Goal: Register for event/course

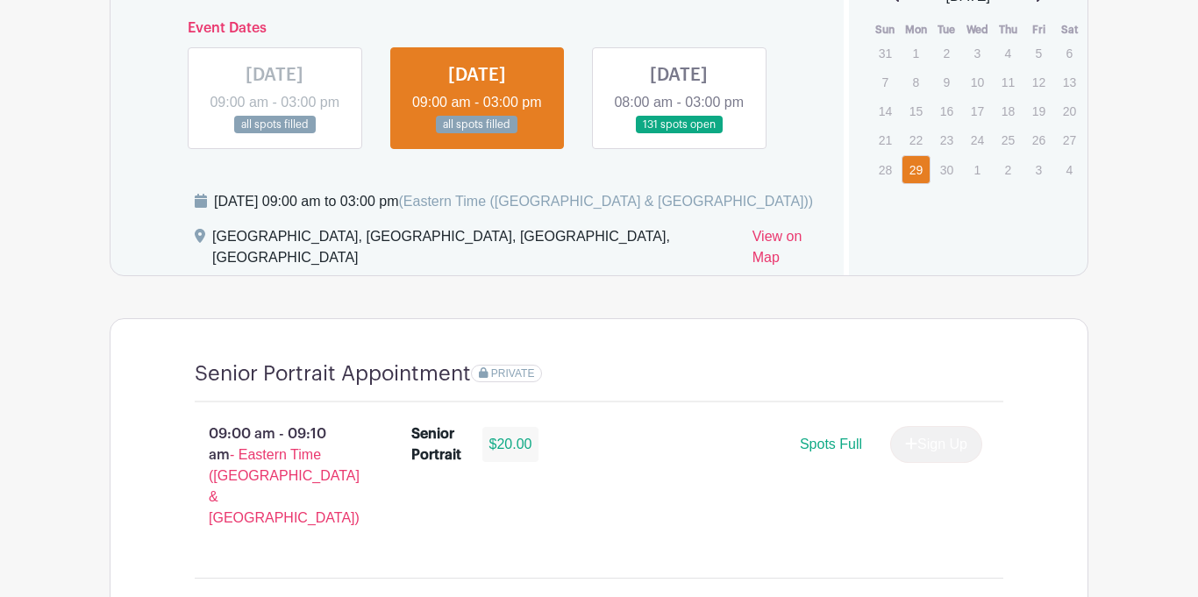
scroll to position [1117, 0]
click at [679, 135] on link at bounding box center [679, 135] width 0 height 0
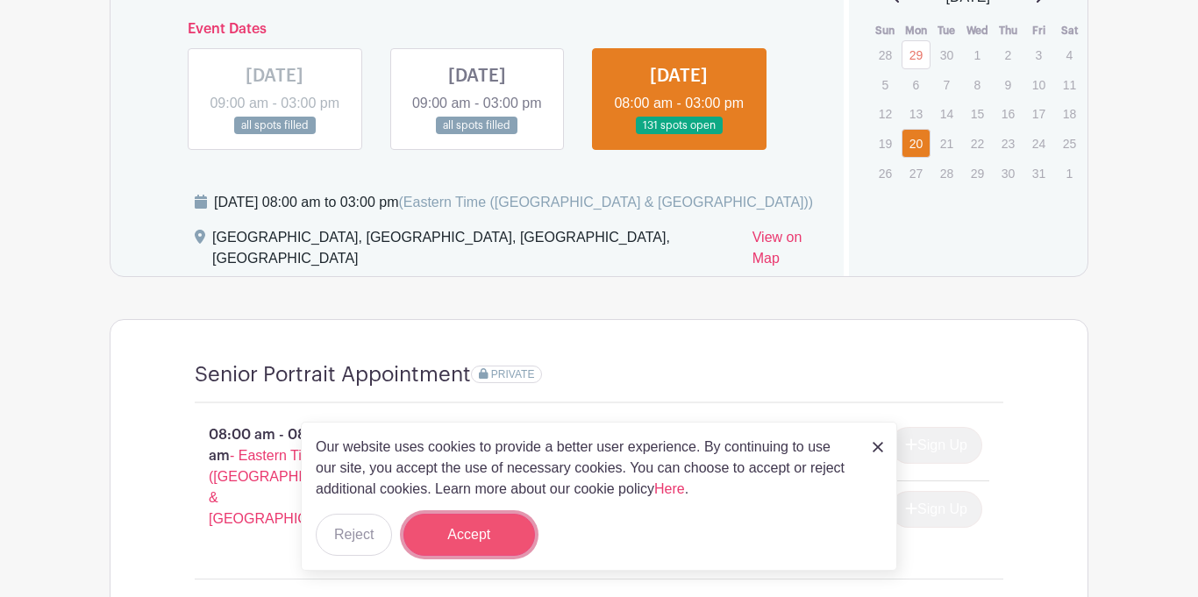
click at [480, 541] on button "Accept" at bounding box center [469, 535] width 132 height 42
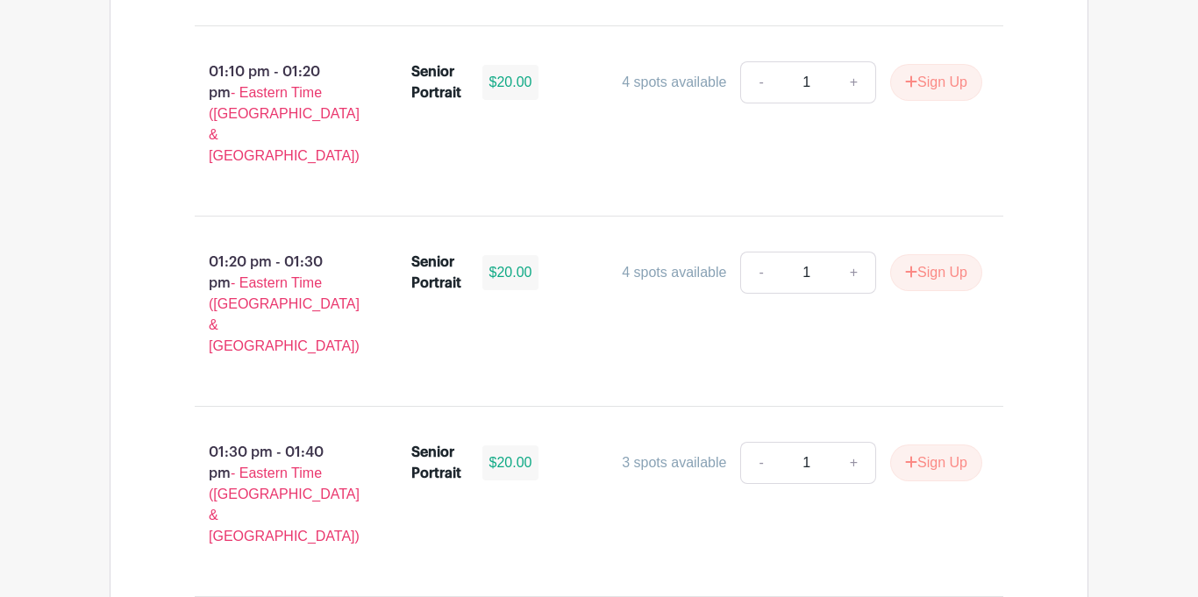
scroll to position [6233, 0]
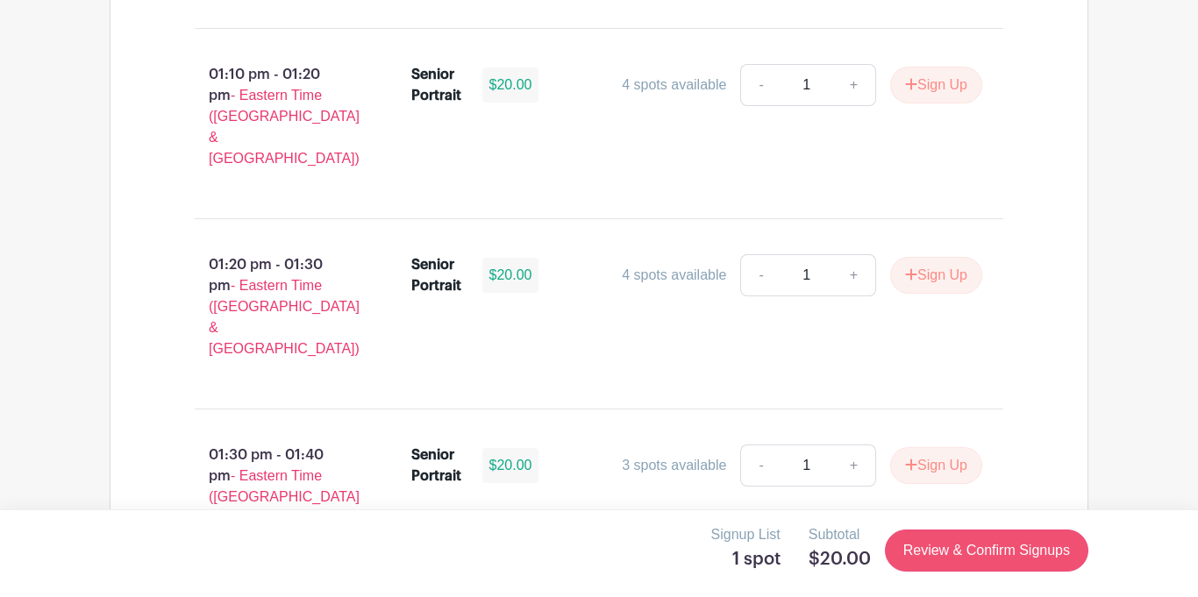
click at [926, 570] on link "Review & Confirm Signups" at bounding box center [986, 551] width 203 height 42
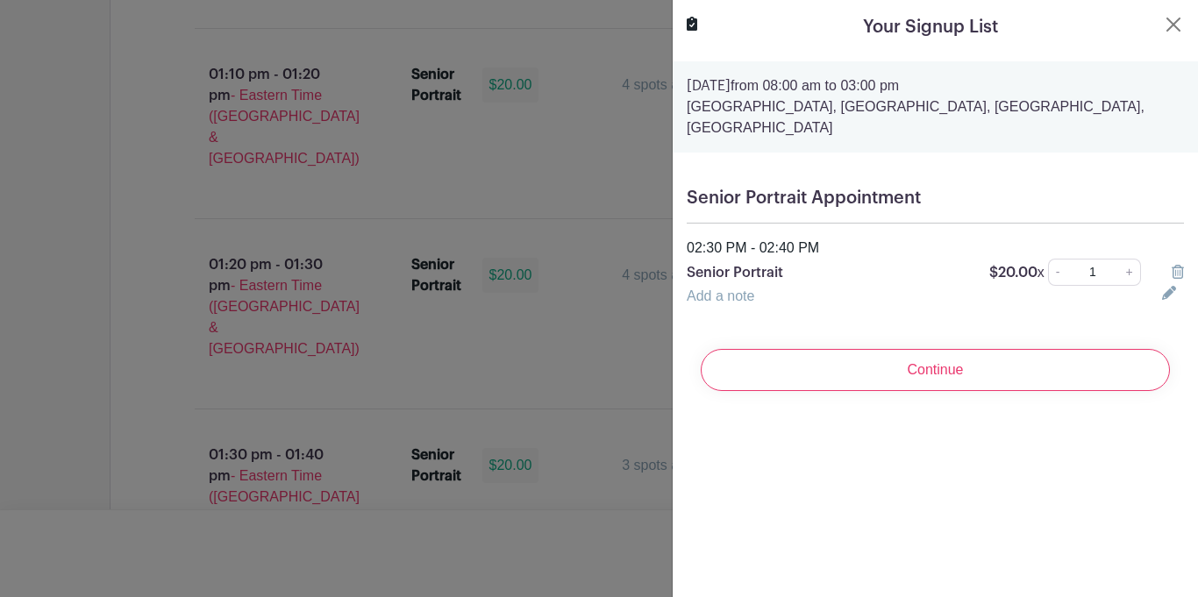
click at [895, 508] on div "Your Signup List Monday, October 20, 2025 from 08:00 am to 03:00 pm Greenwood H…" at bounding box center [935, 298] width 526 height 597
click at [879, 466] on div "Your Signup List Monday, October 20, 2025 from 08:00 am to 03:00 pm Greenwood H…" at bounding box center [935, 298] width 526 height 597
click at [102, 94] on div at bounding box center [599, 298] width 1198 height 597
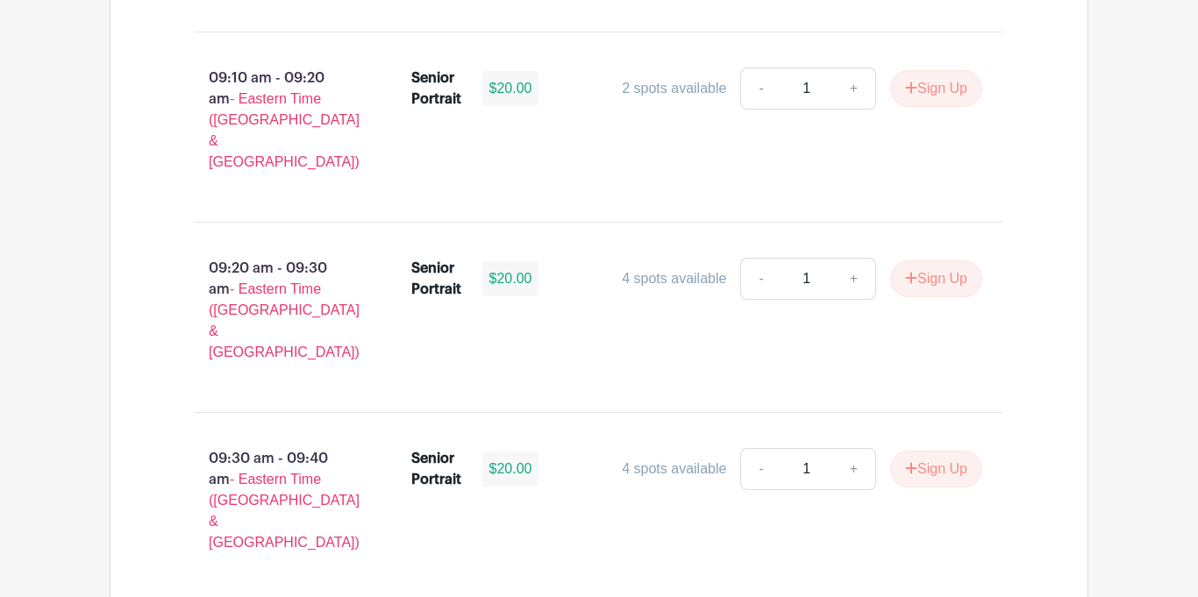
scroll to position [2804, 0]
click at [932, 452] on button "Sign Up" at bounding box center [936, 470] width 92 height 37
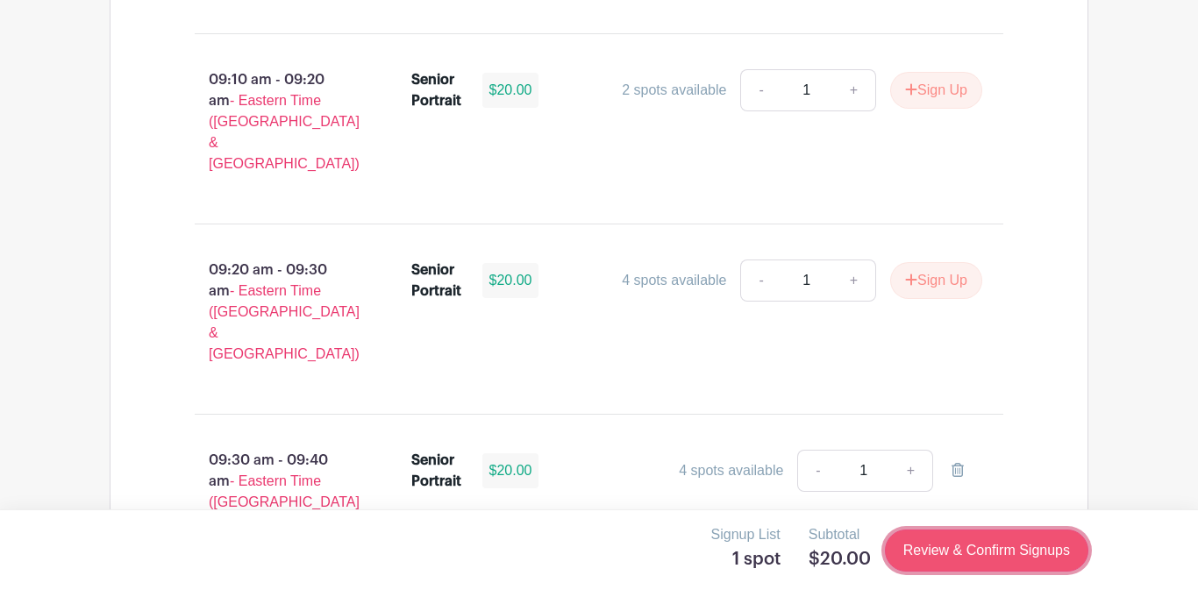
click at [931, 541] on link "Review & Confirm Signups" at bounding box center [986, 551] width 203 height 42
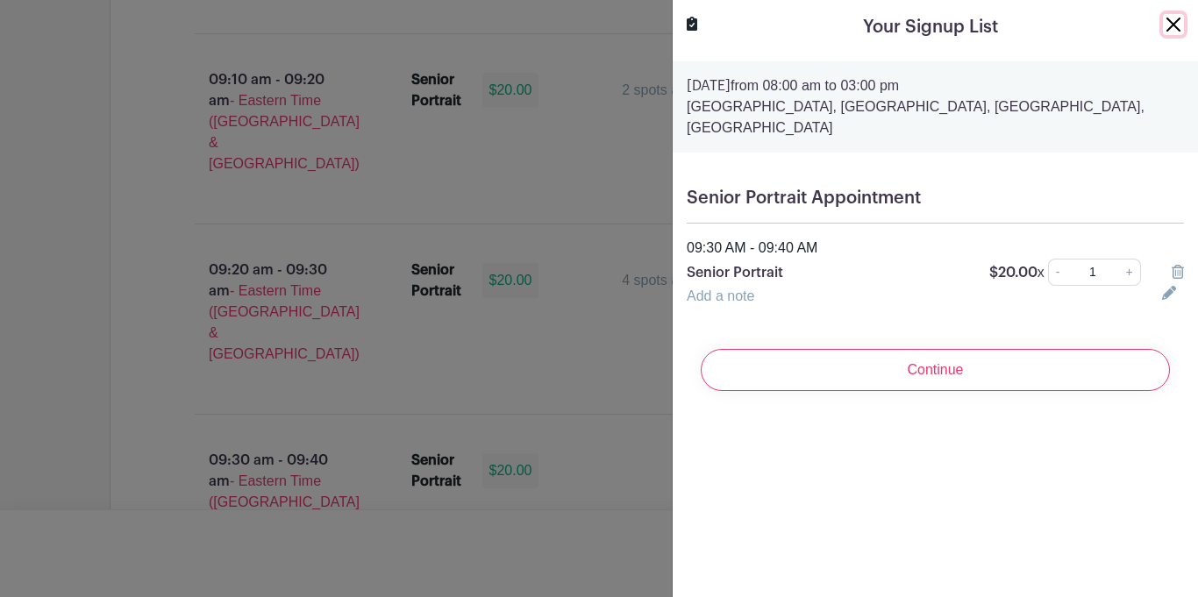
click at [1167, 30] on button "Close" at bounding box center [1172, 24] width 21 height 21
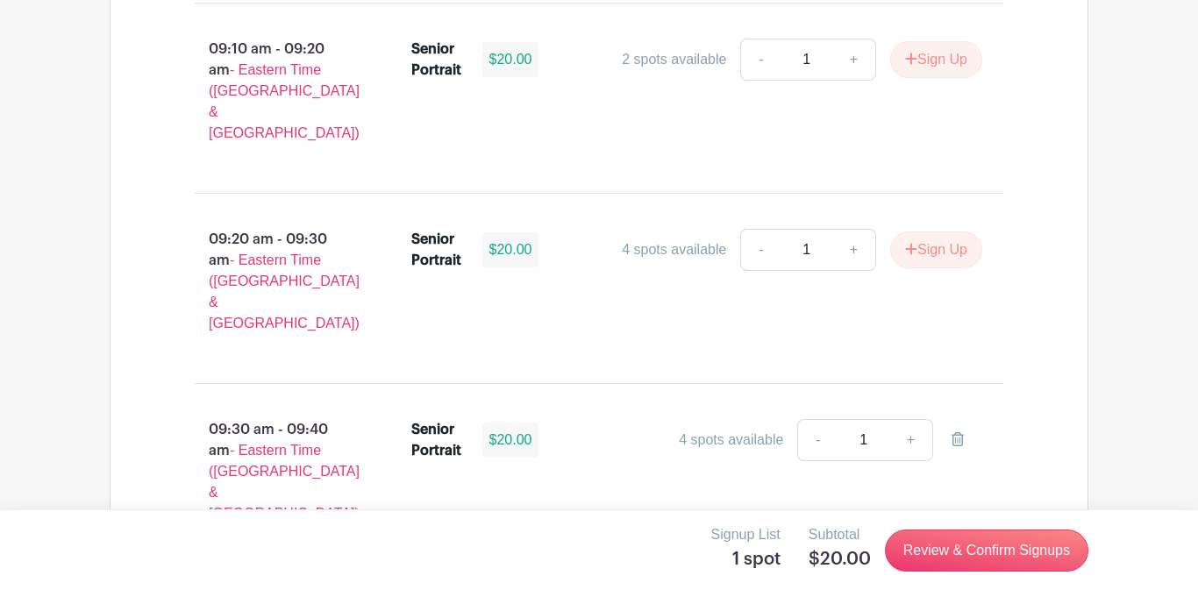
scroll to position [2836, 0]
click at [961, 430] on icon at bounding box center [957, 437] width 12 height 14
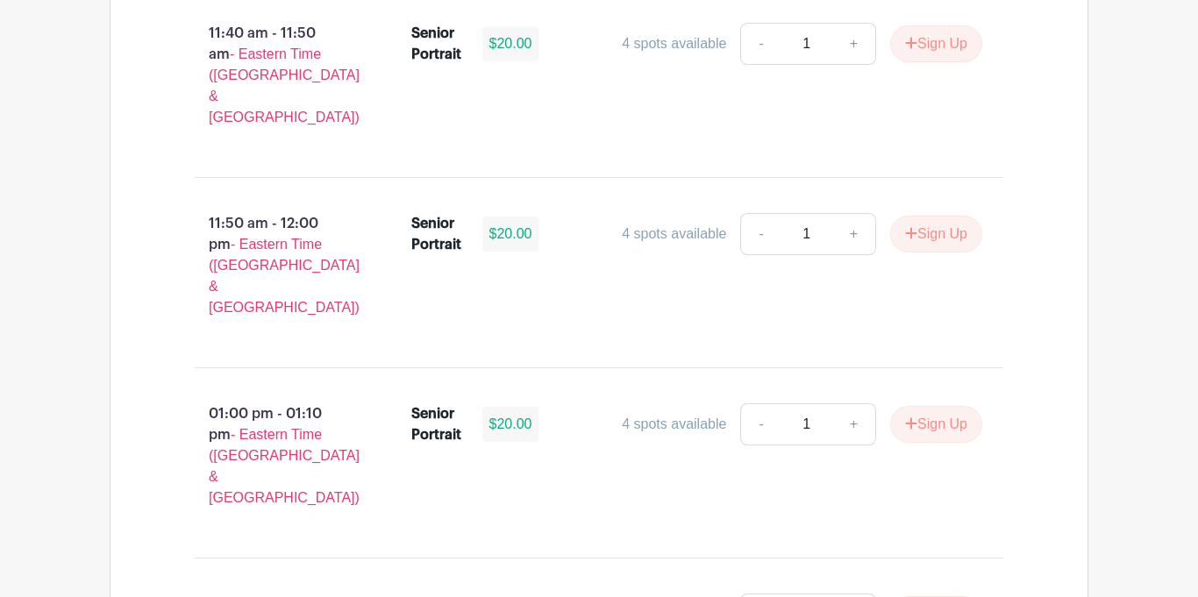
scroll to position [6533, 0]
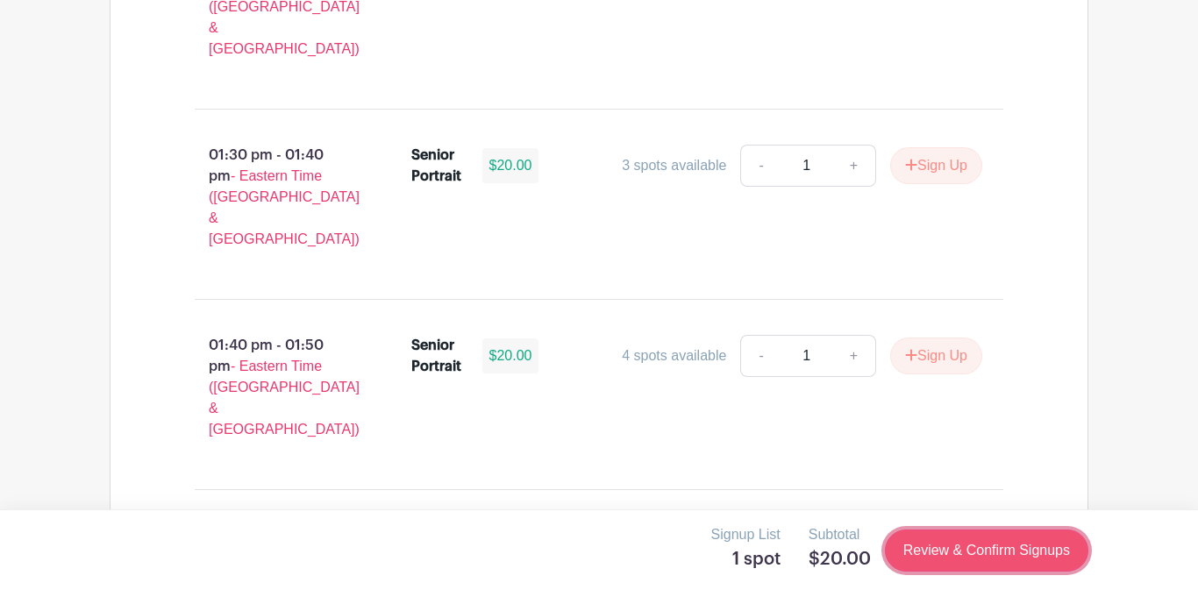
click at [917, 544] on link "Review & Confirm Signups" at bounding box center [986, 551] width 203 height 42
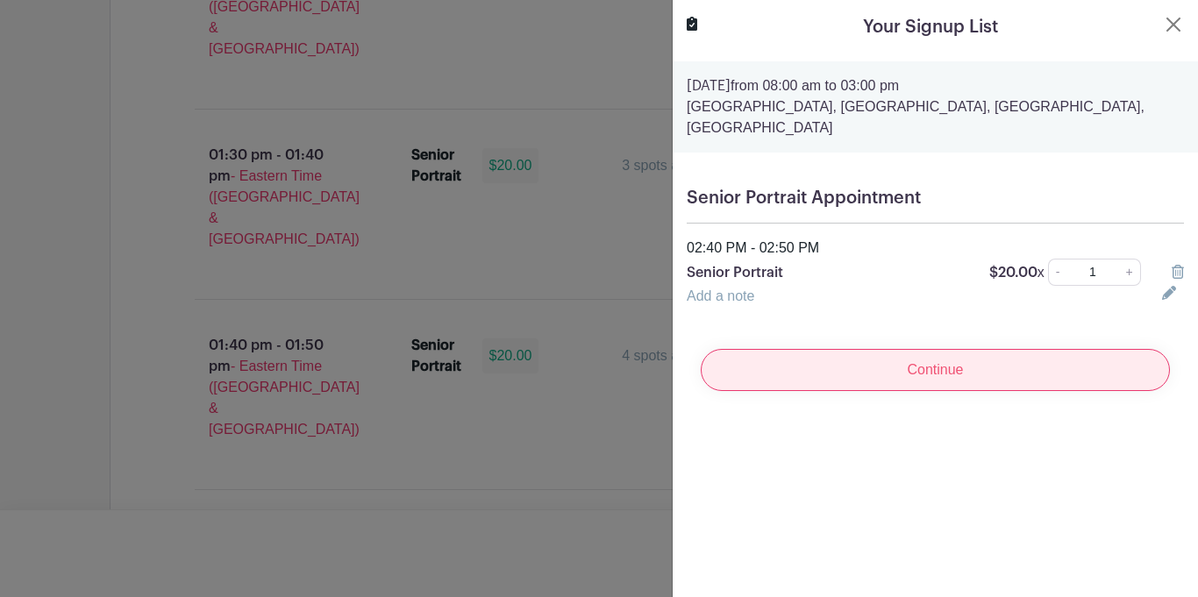
click at [968, 387] on input "Continue" at bounding box center [934, 370] width 469 height 42
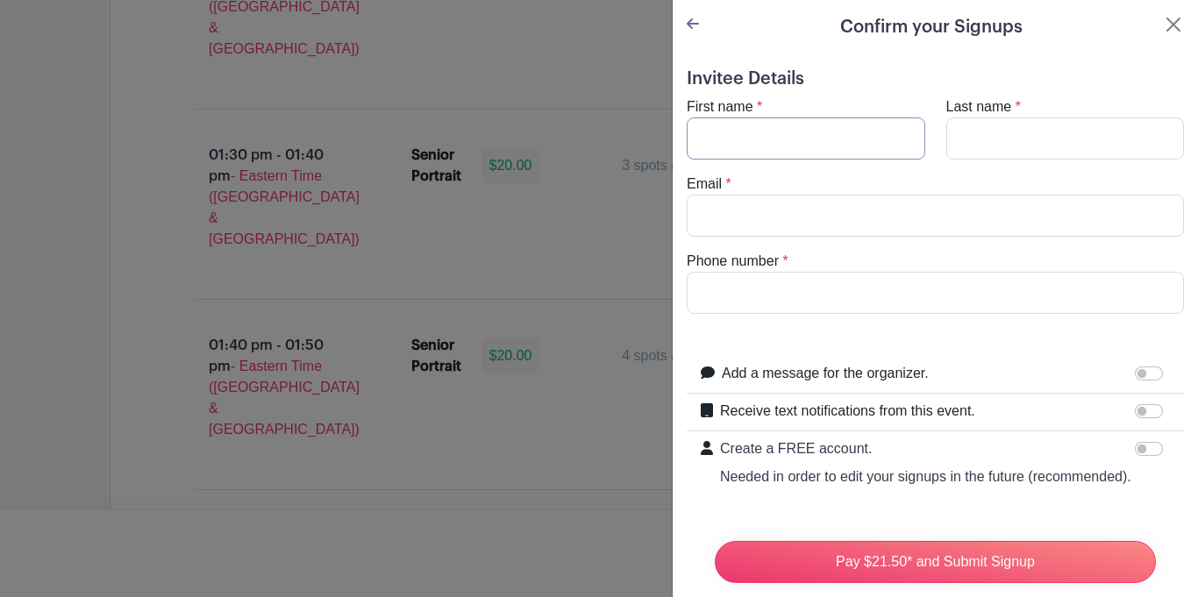
click at [792, 135] on input "First name" at bounding box center [805, 138] width 238 height 42
click at [103, 372] on div at bounding box center [599, 298] width 1198 height 597
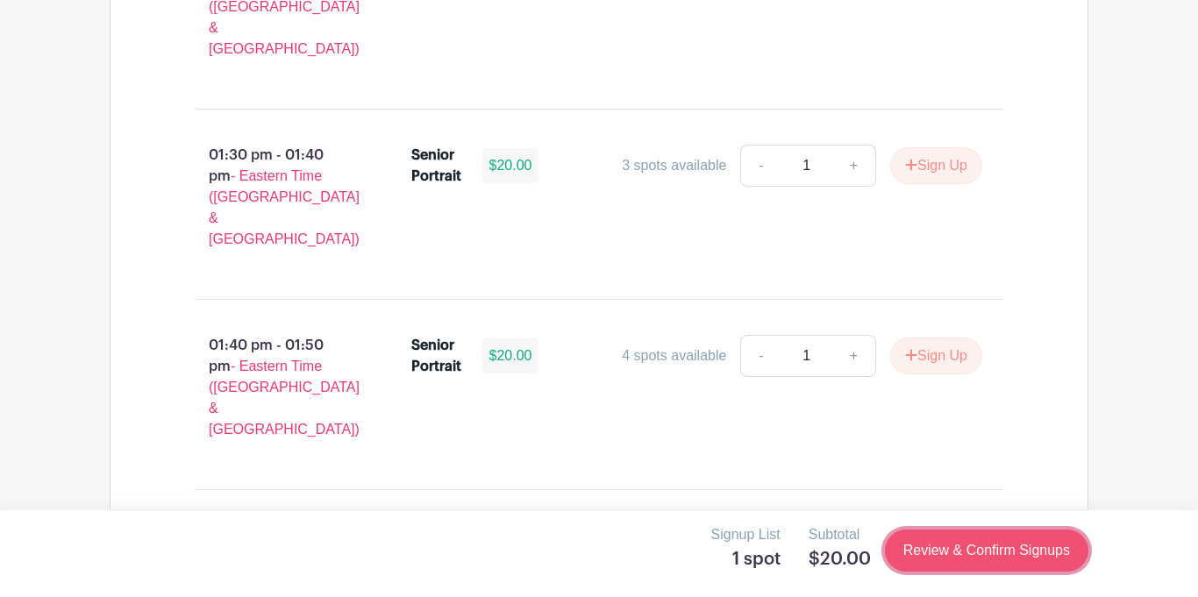
click at [980, 530] on link "Review & Confirm Signups" at bounding box center [986, 551] width 203 height 42
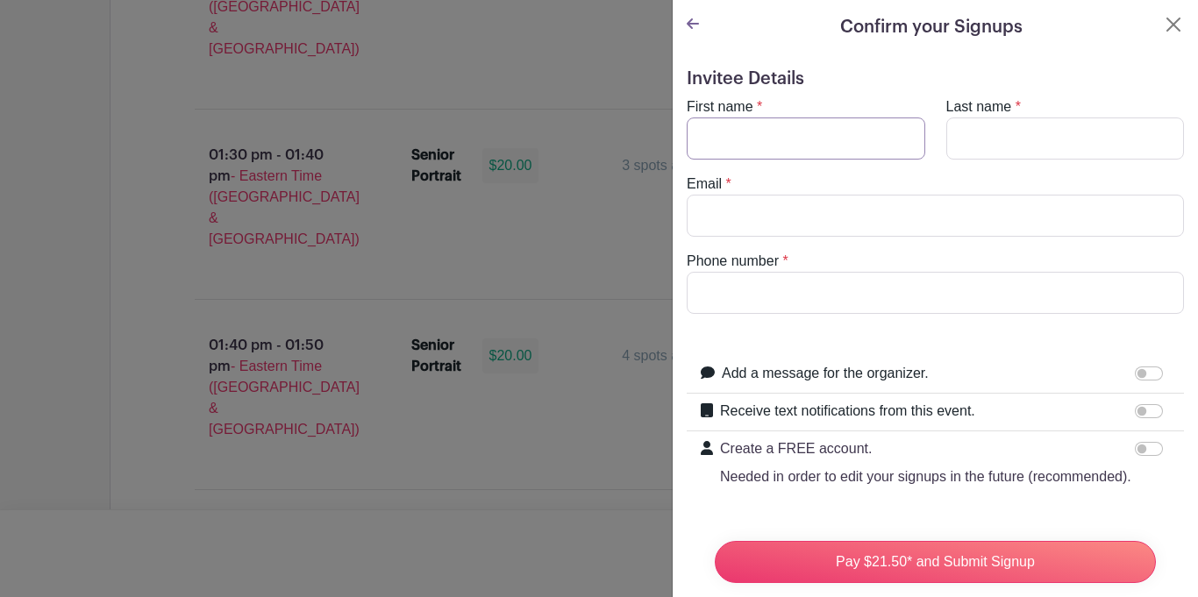
click at [752, 148] on input "First name" at bounding box center [805, 138] width 238 height 42
type input "alejah"
click at [987, 146] on input "Last name" at bounding box center [1065, 138] width 238 height 42
type input "lindsey"
click at [860, 230] on input "Email" at bounding box center [934, 216] width 497 height 42
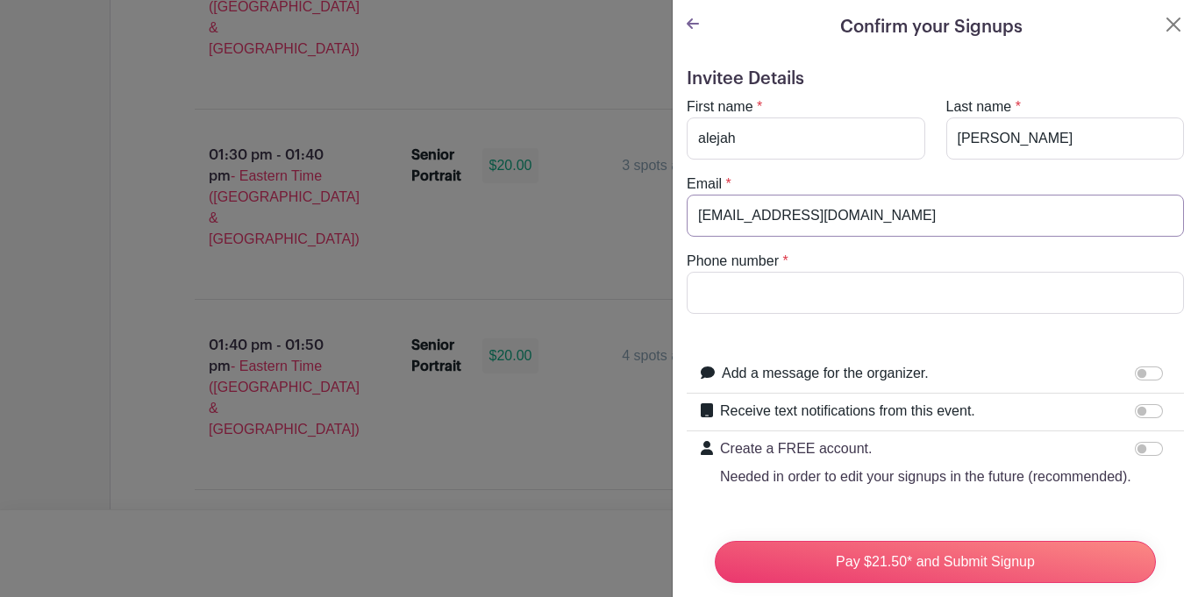
type input "lindal35@gwd50.org"
click at [857, 290] on input "Phone number" at bounding box center [934, 293] width 497 height 42
type input "8648545798"
click at [1150, 413] on input "Receive text notifications from this event." at bounding box center [1148, 411] width 28 height 14
checkbox input "true"
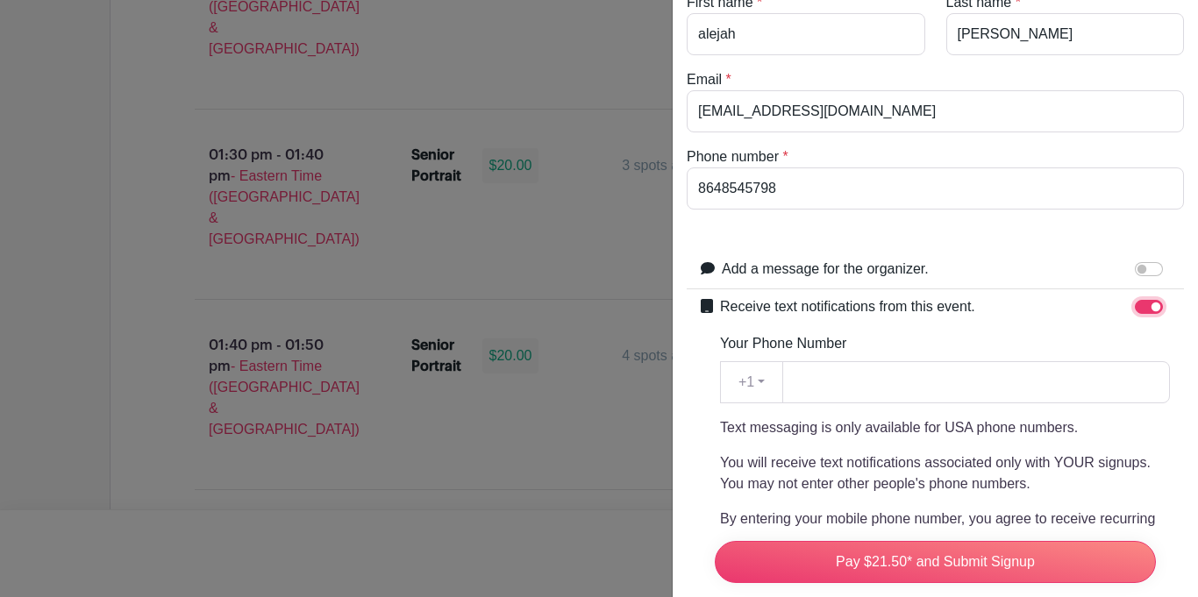
scroll to position [111, 0]
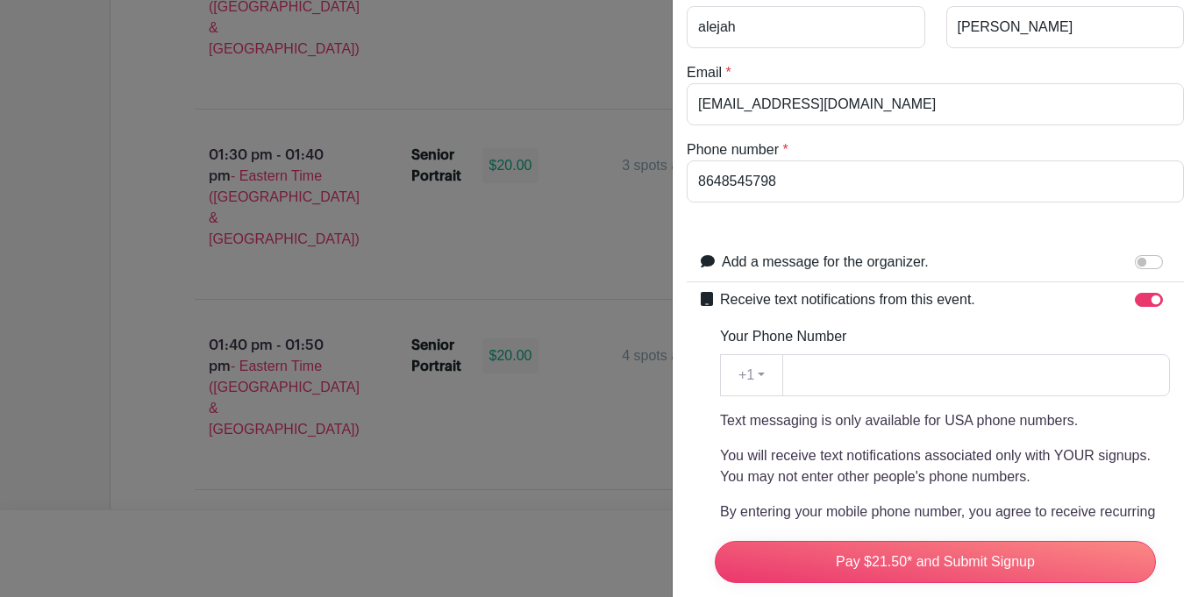
click at [915, 397] on div "Your Phone Number +1 +1 Text messaging is only available for USA phone numbers.…" at bounding box center [945, 477] width 450 height 302
click at [900, 387] on input "Your Phone Number" at bounding box center [975, 375] width 387 height 42
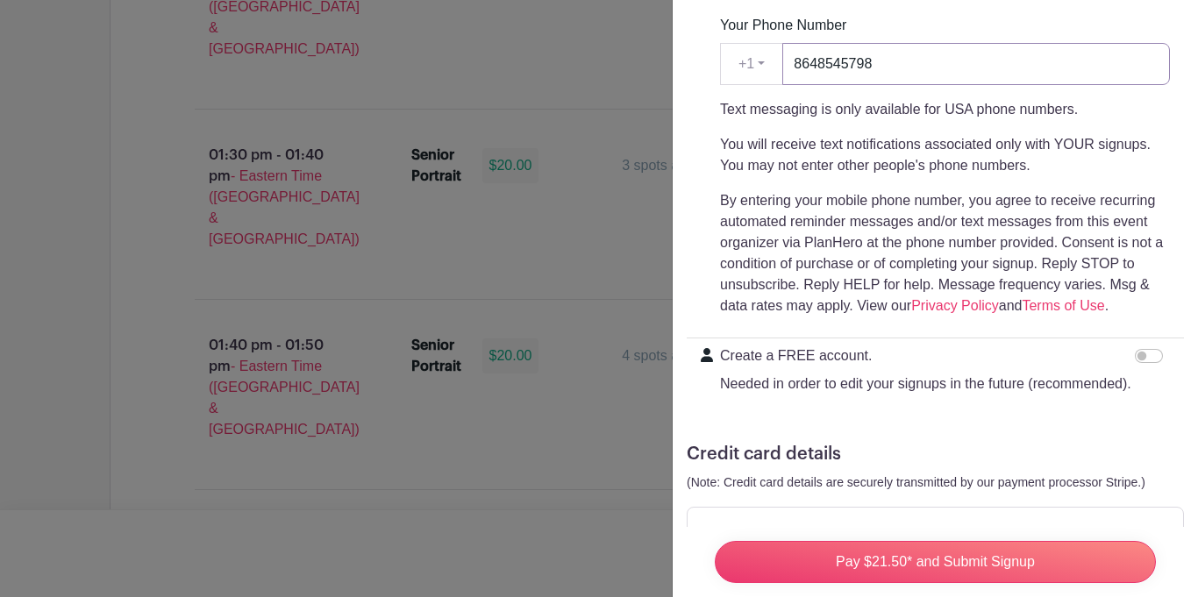
scroll to position [482, 0]
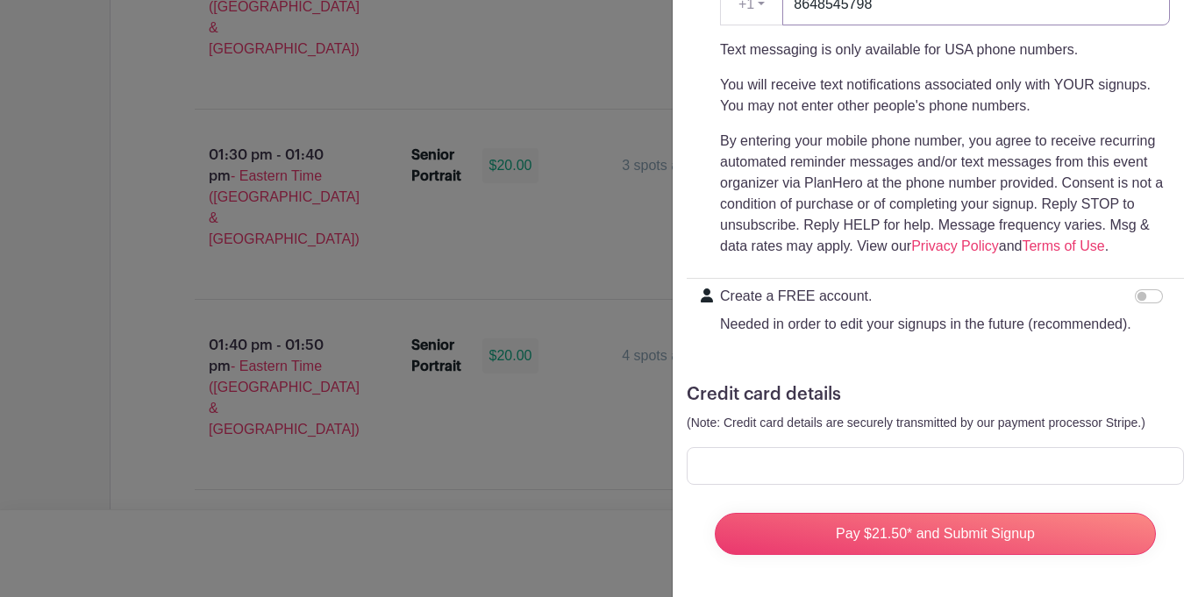
type input "8648545798"
click at [798, 482] on div at bounding box center [934, 466] width 497 height 38
click at [797, 476] on div at bounding box center [934, 466] width 497 height 38
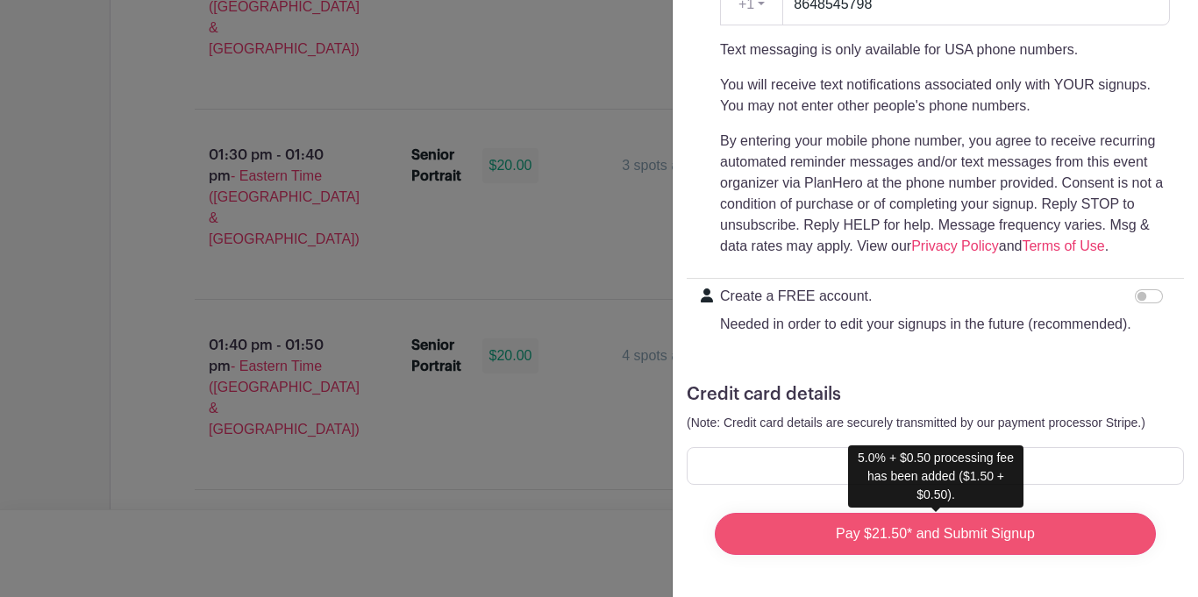
click at [1008, 530] on input "Pay $21.50* and Submit Signup" at bounding box center [934, 534] width 441 height 42
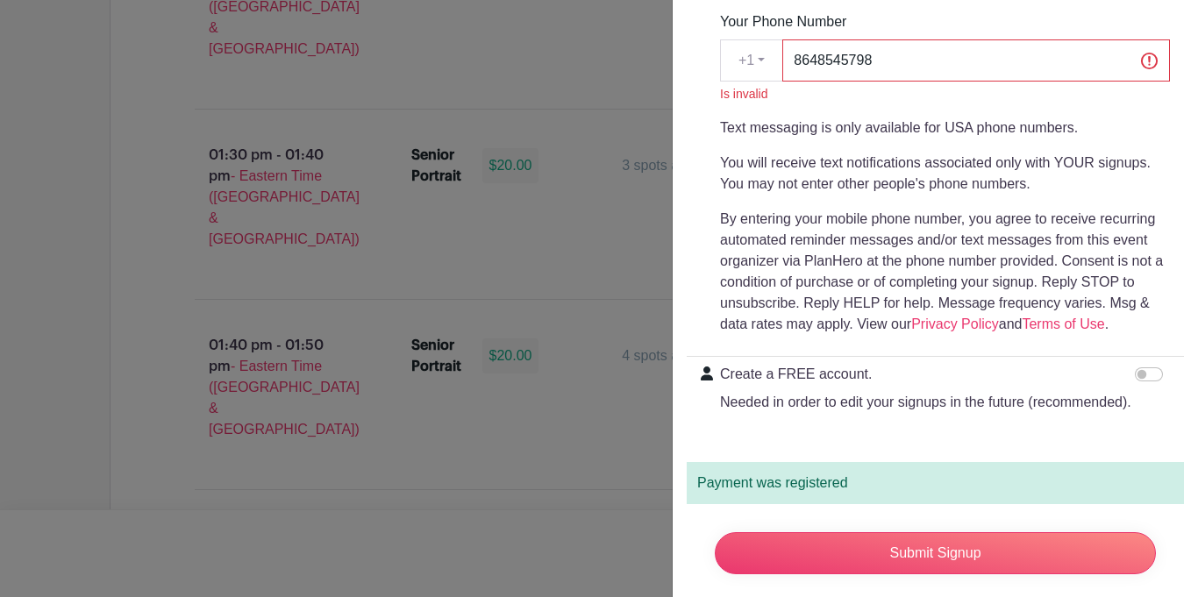
scroll to position [501, 0]
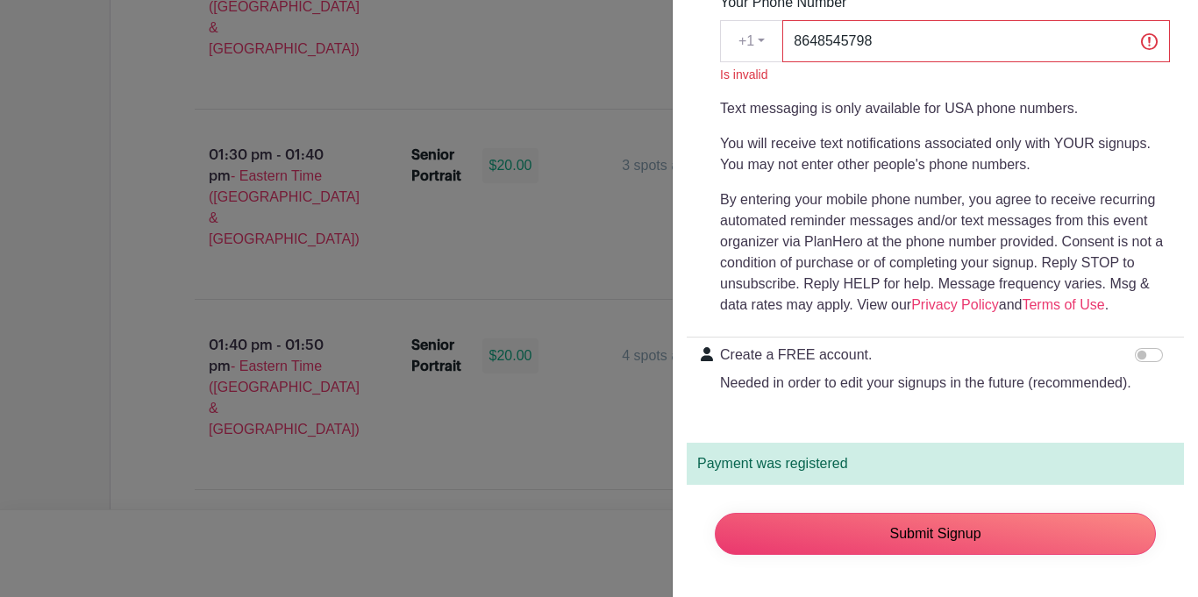
drag, startPoint x: 868, startPoint y: 533, endPoint x: 843, endPoint y: 274, distance: 260.7
click at [843, 274] on form "is invalid Invitee Details First name * alejah Last name * lindsey Email * lind…" at bounding box center [934, 68] width 497 height 1002
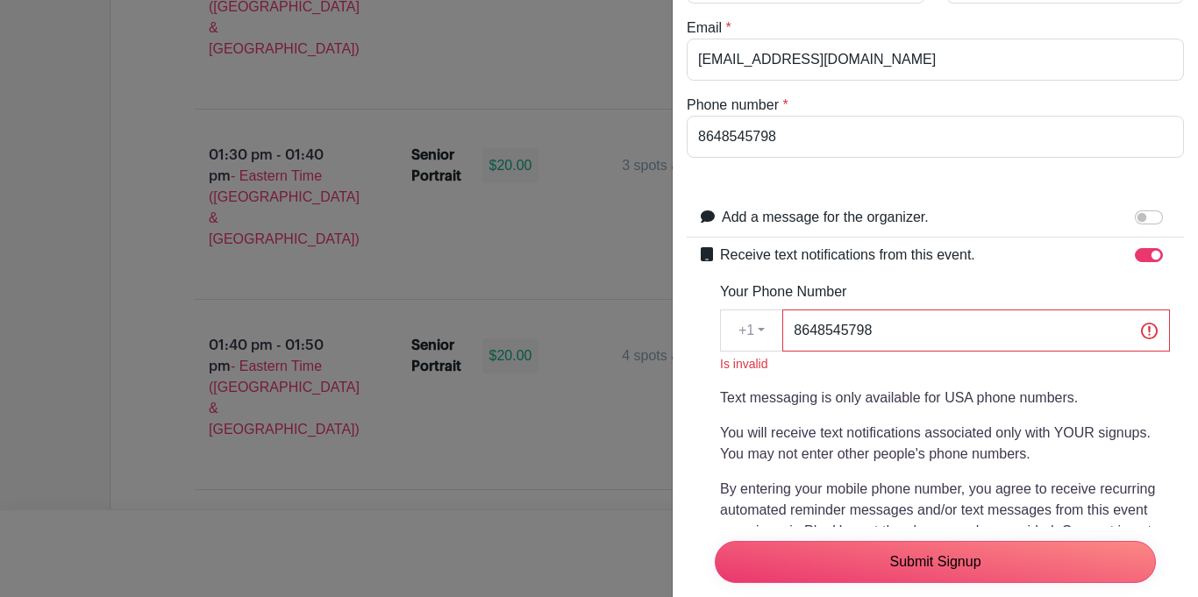
scroll to position [211, 0]
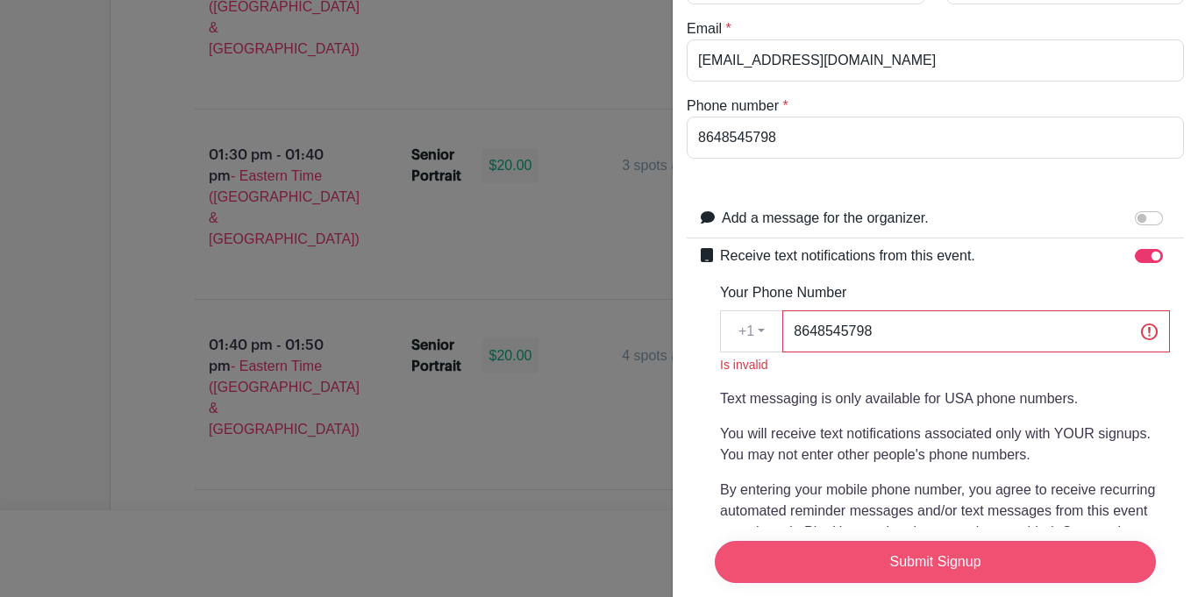
click at [878, 563] on input "Submit Signup" at bounding box center [934, 562] width 441 height 42
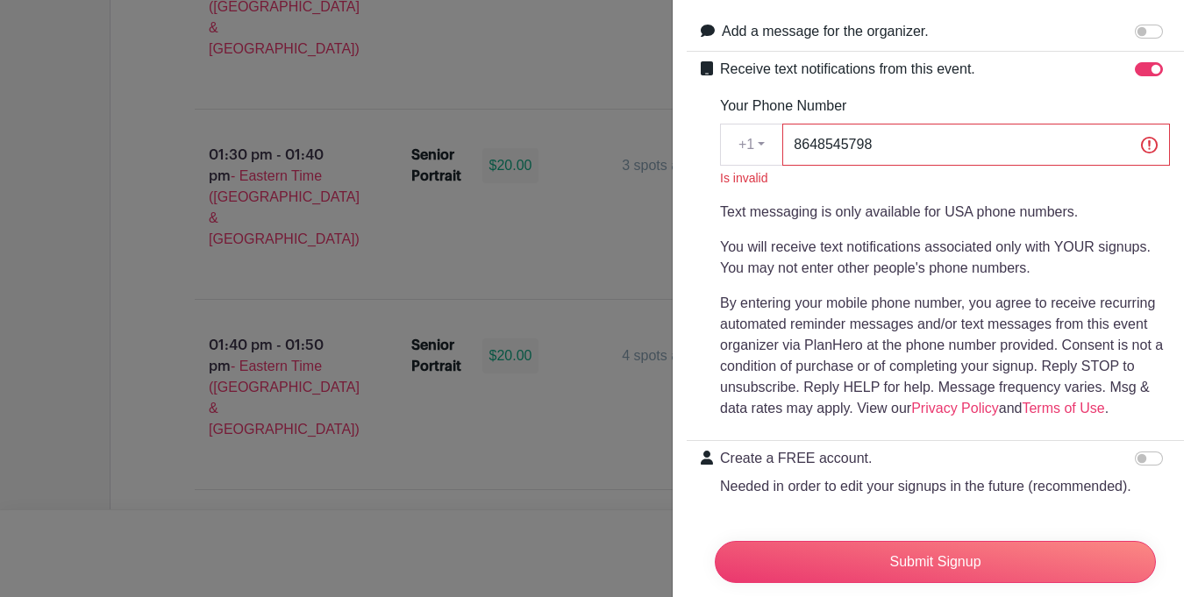
scroll to position [501, 0]
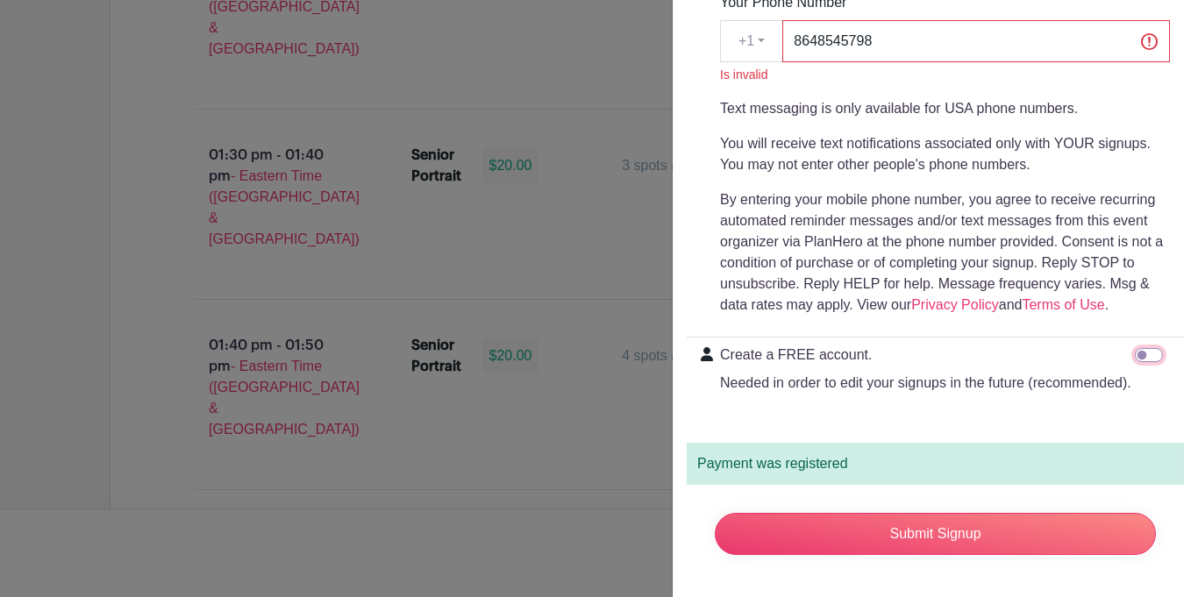
click at [1138, 355] on input "Create a FREE account. Needed in order to edit your signups in the future (reco…" at bounding box center [1148, 355] width 28 height 14
checkbox input "true"
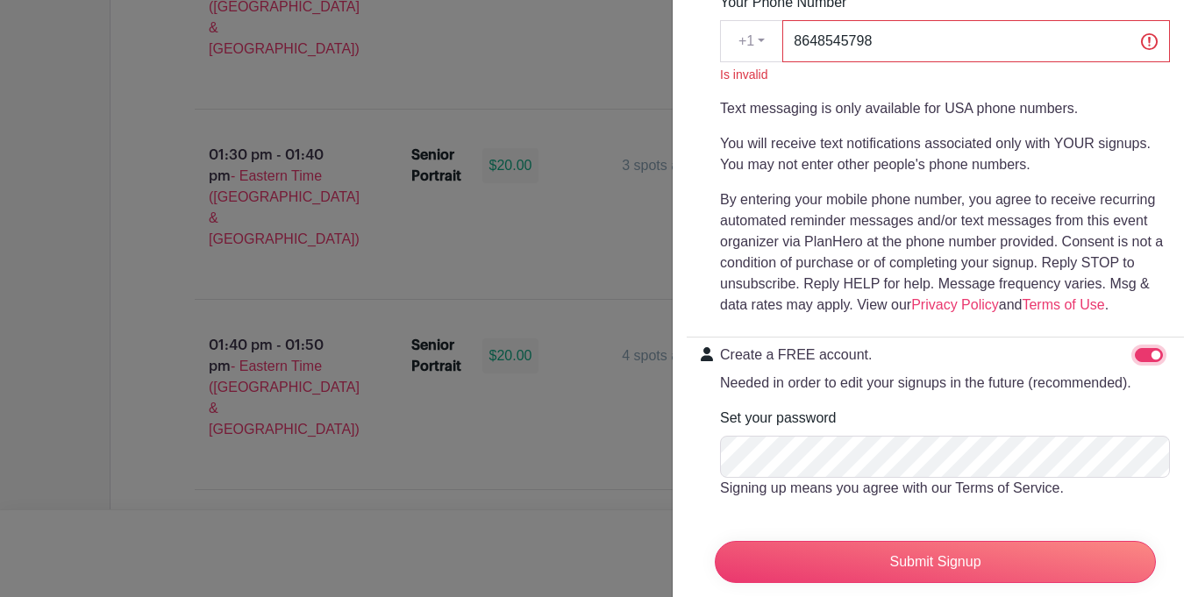
scroll to position [621, 0]
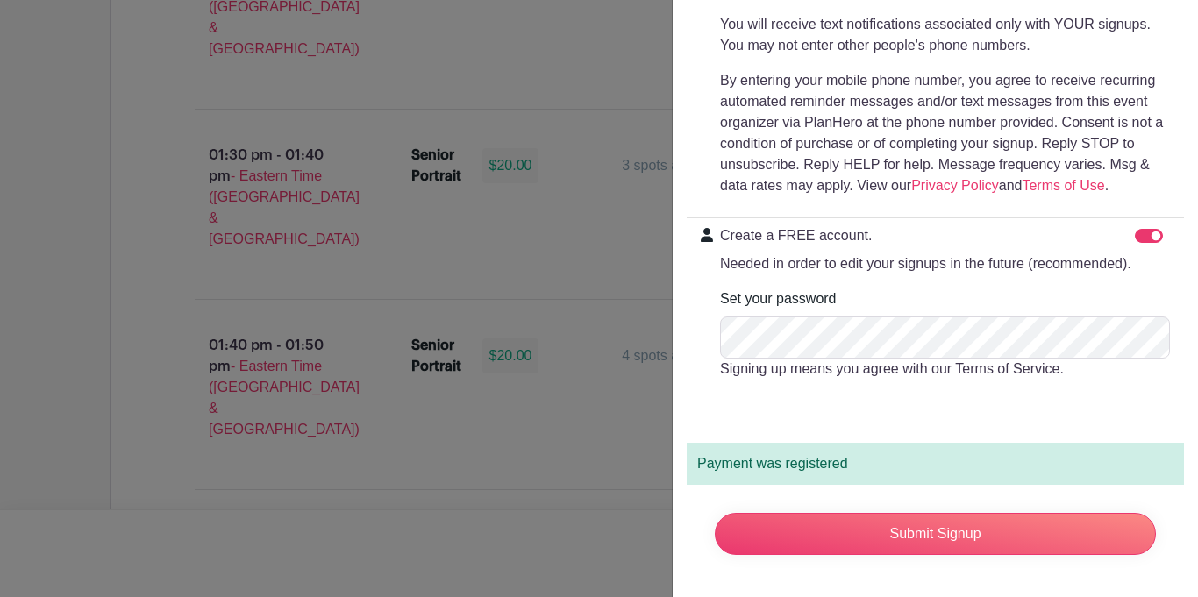
click at [944, 309] on div "Set your password Signing up means you agree with our Terms of Service." at bounding box center [945, 333] width 450 height 91
click at [878, 303] on div "Set your password Signing up means you agree with our Terms of Service." at bounding box center [945, 333] width 450 height 91
click at [50, 383] on div at bounding box center [599, 298] width 1198 height 597
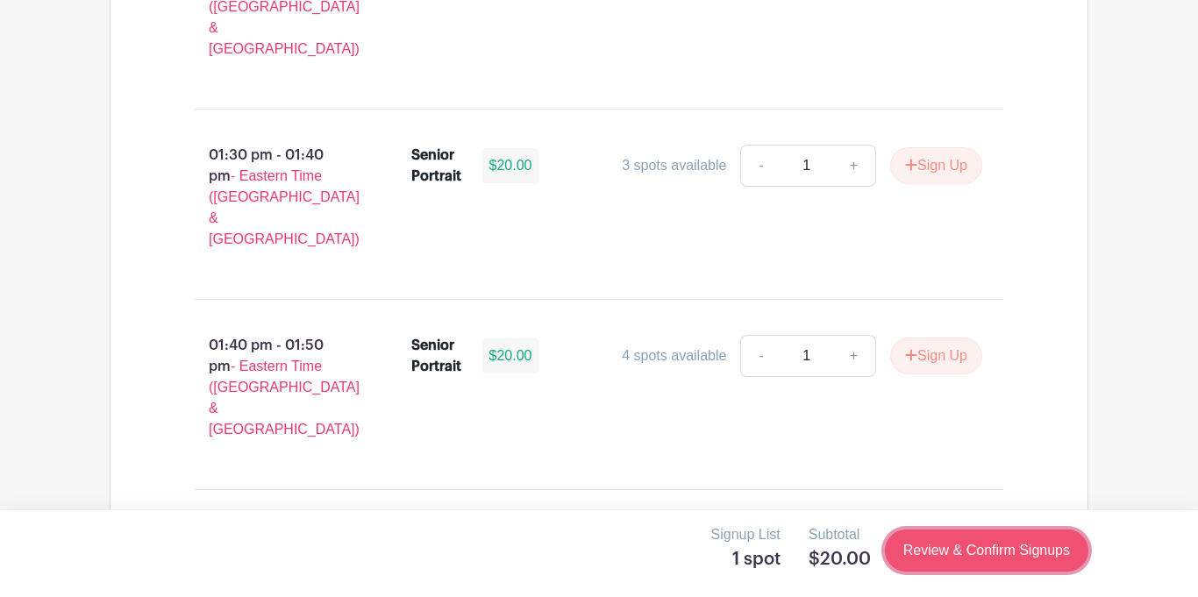
click at [937, 567] on link "Review & Confirm Signups" at bounding box center [986, 551] width 203 height 42
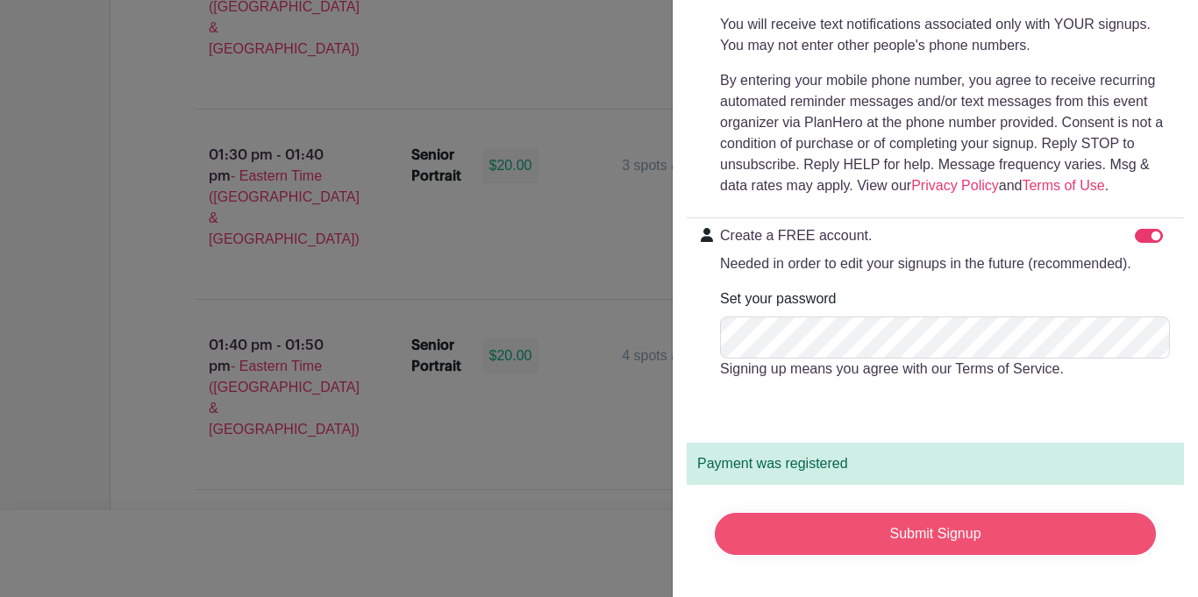
click at [970, 538] on input "Submit Signup" at bounding box center [934, 534] width 441 height 42
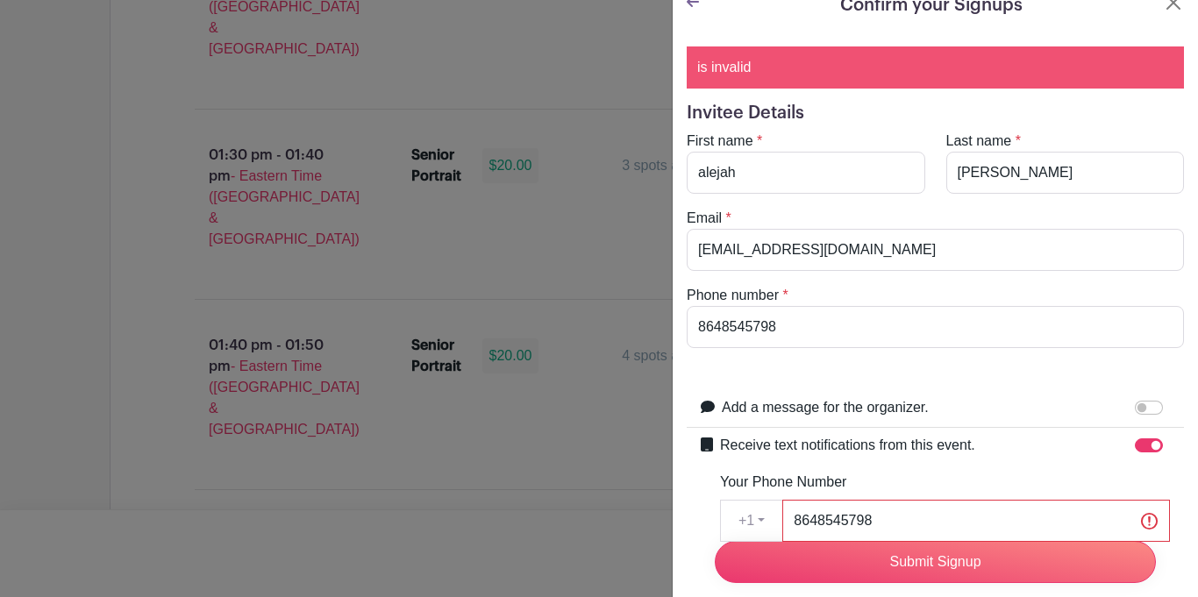
scroll to position [0, 0]
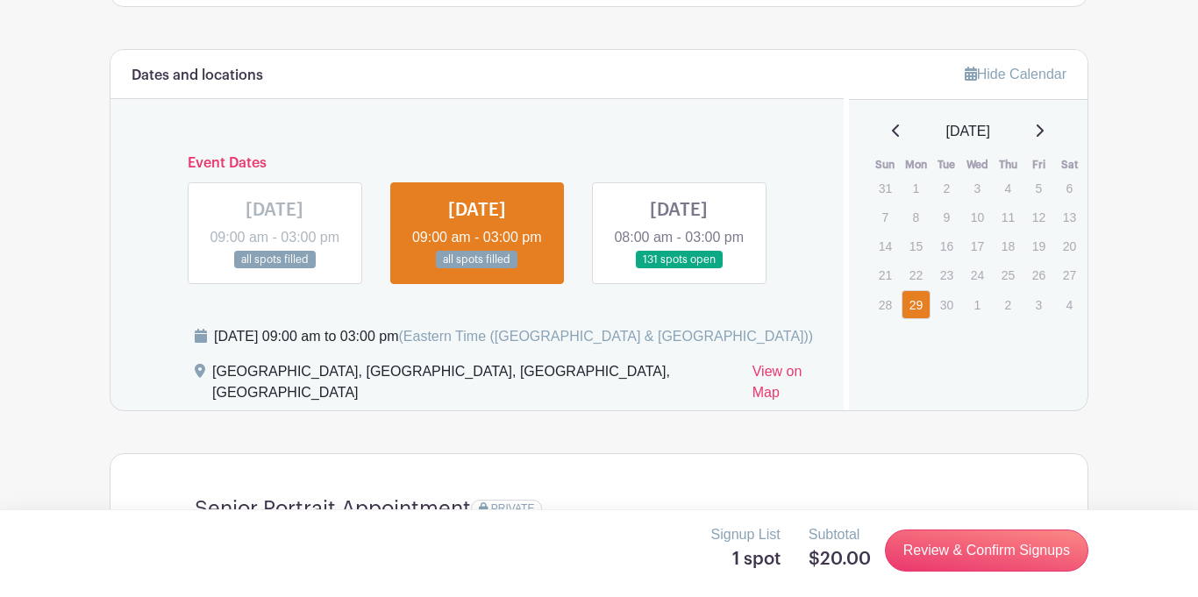
scroll to position [986, 0]
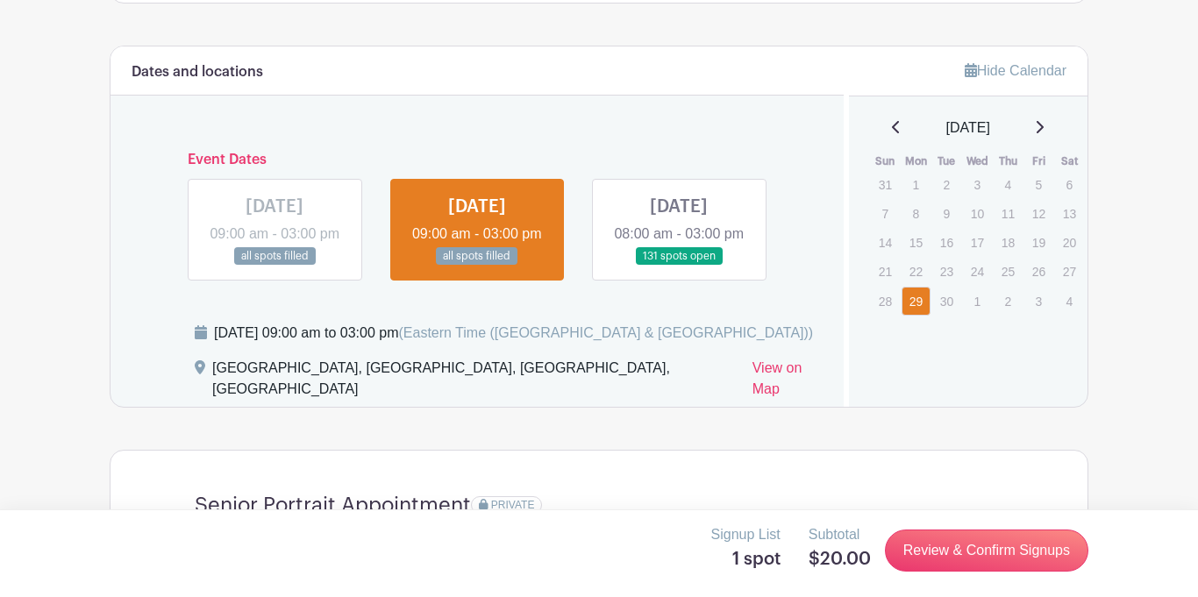
click at [679, 266] on link at bounding box center [679, 266] width 0 height 0
click at [687, 312] on div "Dates and locations Event Dates [DATE] 09:00 am - 03:00 pm all spots filled [DA…" at bounding box center [476, 226] width 733 height 360
click at [679, 266] on link at bounding box center [679, 266] width 0 height 0
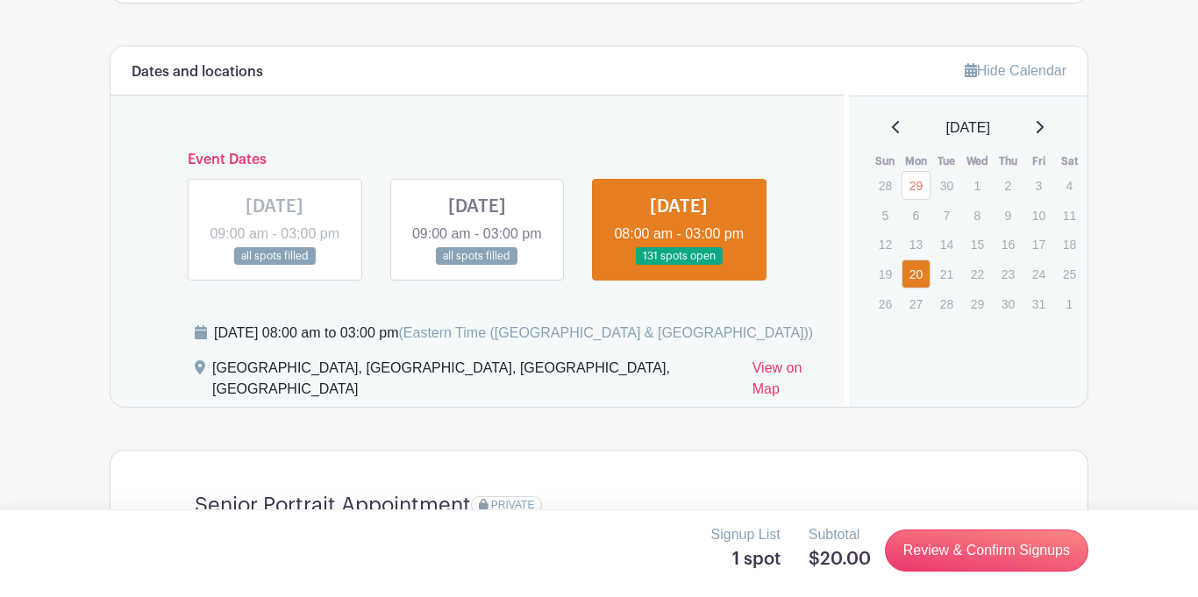
click at [1134, 531] on div "Signup List 1 spot Subtotal $20.00 Review & Confirm Signups" at bounding box center [599, 553] width 1198 height 88
click at [1128, 525] on div "Signup List 1 spot Subtotal $20.00 Review & Confirm Signups" at bounding box center [599, 553] width 1198 height 88
click at [1126, 539] on div "Signup List 1 spot Subtotal $20.00 Review & Confirm Signups" at bounding box center [599, 553] width 1198 height 88
click at [1060, 370] on div "Hide Calendar [DATE] Sun Mon Tue Wed Thu Fri Sat 28 29 30 1 2 3 4 5 6 7 8 9 10 …" at bounding box center [965, 226] width 245 height 360
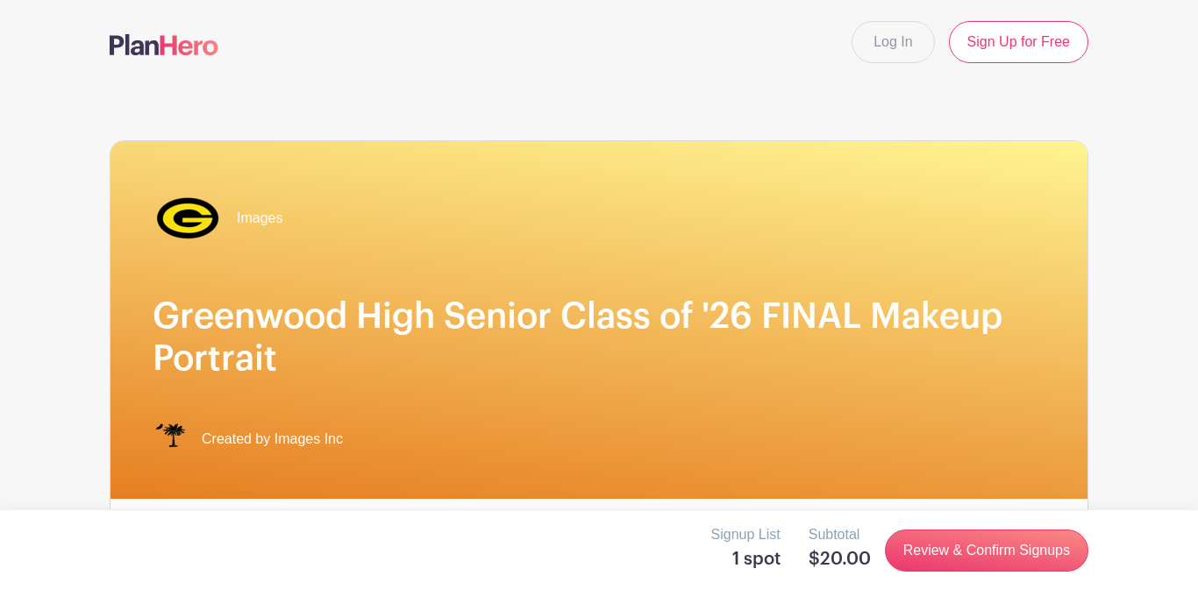
click at [481, 313] on h1 "Greenwood High Senior Class of '26 FINAL Makeup Portrait" at bounding box center [599, 337] width 892 height 84
